Goal: Task Accomplishment & Management: Use online tool/utility

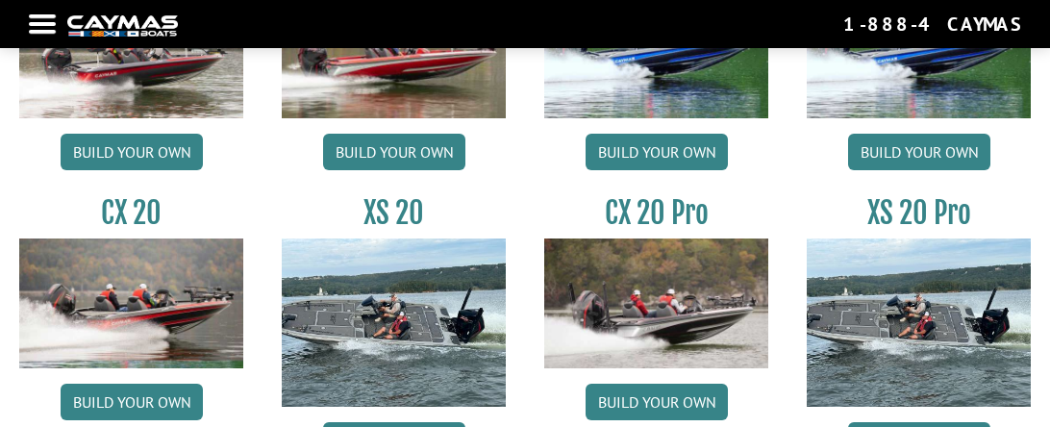
scroll to position [1744, 0]
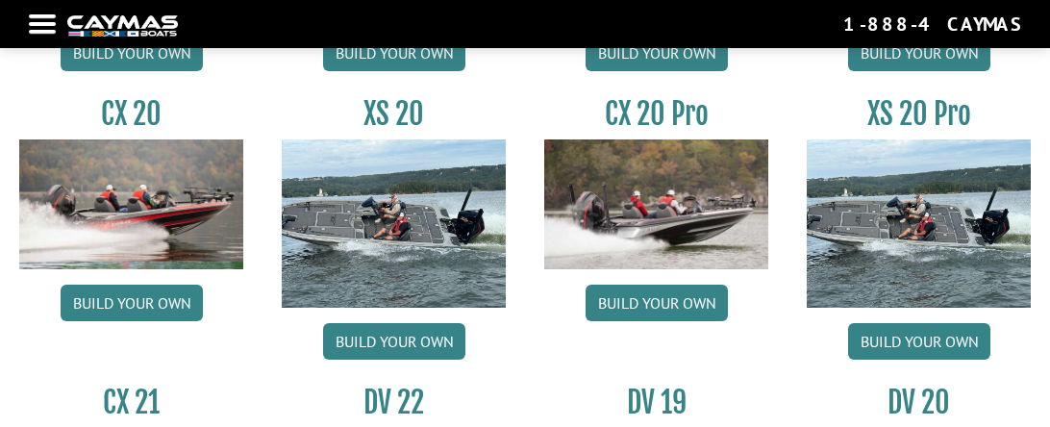
click at [175, 190] on img at bounding box center [131, 203] width 224 height 129
click at [172, 297] on link "Build your own" at bounding box center [132, 303] width 142 height 37
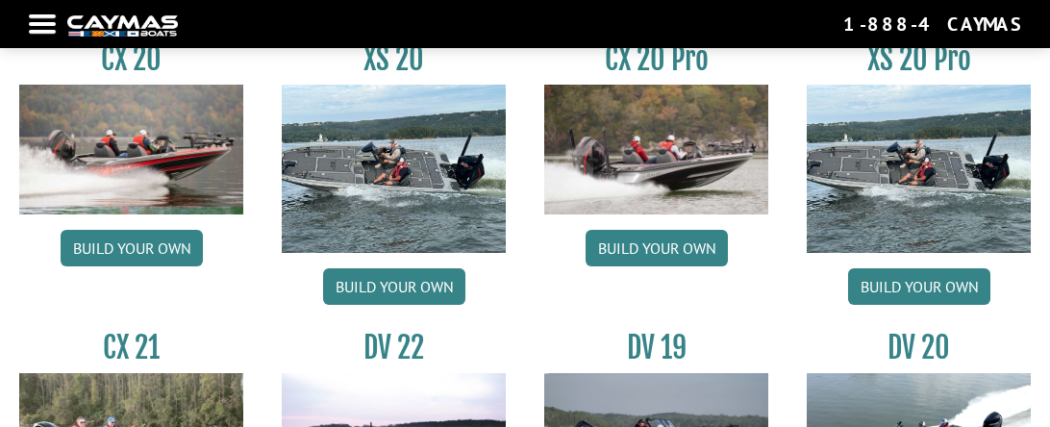
scroll to position [1920, 0]
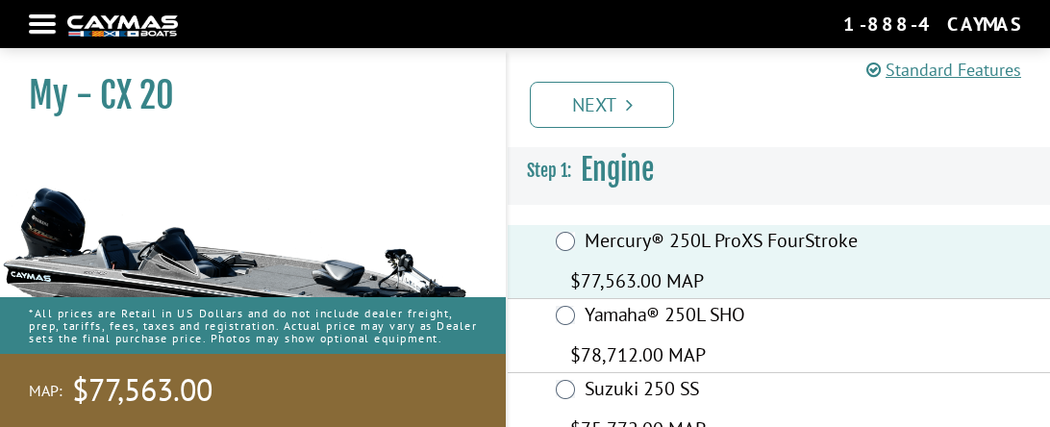
scroll to position [8, 0]
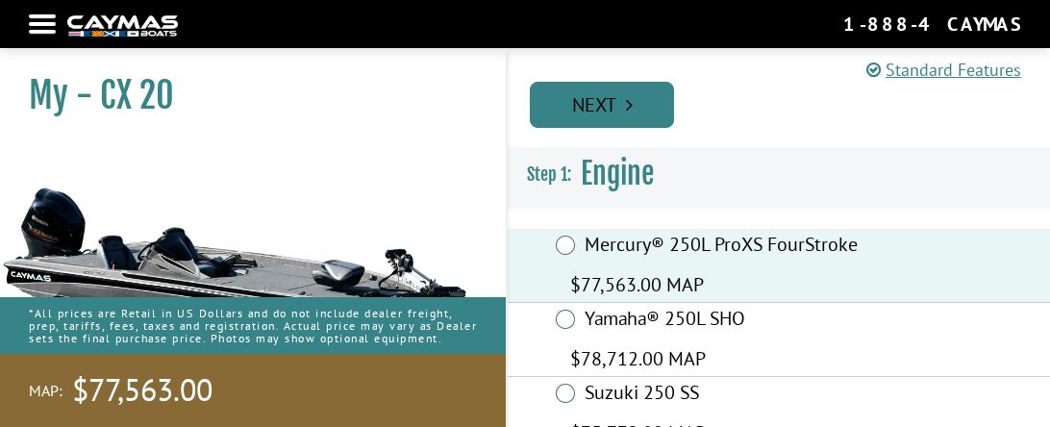
click at [620, 104] on link "Next" at bounding box center [602, 105] width 144 height 46
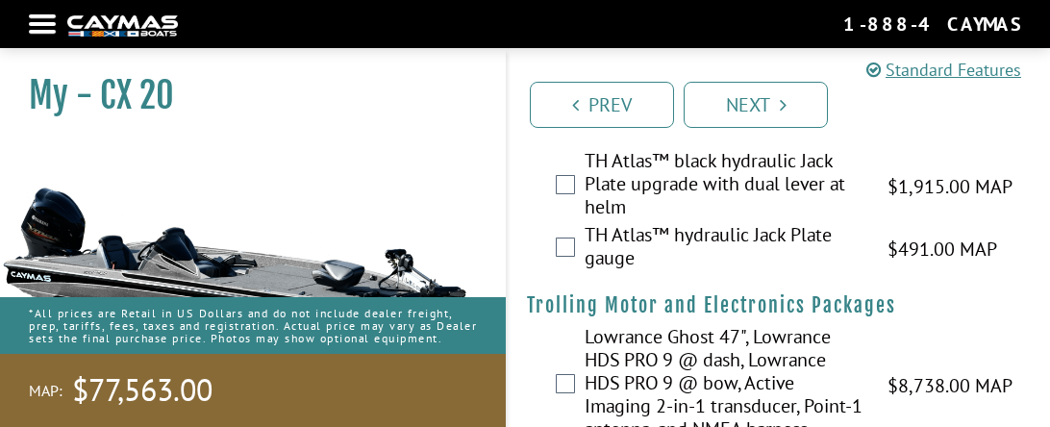
scroll to position [155, 0]
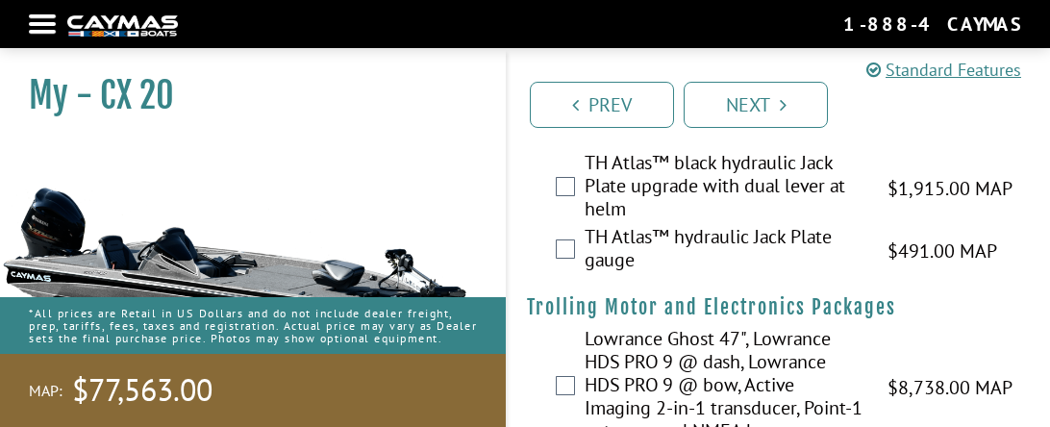
click at [575, 189] on div "TH Atlas™ black hydraulic Jack Plate upgrade with dual lever at helm $1,915.00 …" at bounding box center [779, 188] width 542 height 74
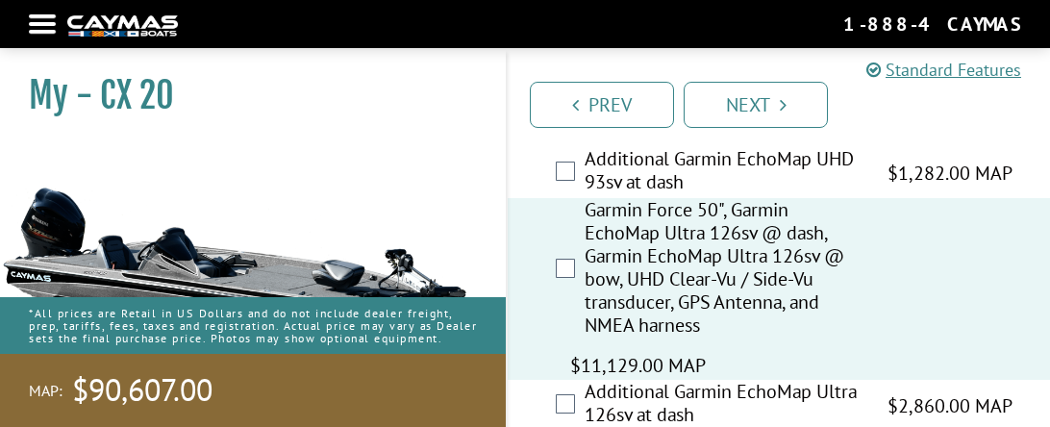
scroll to position [1575, 0]
